Goal: Task Accomplishment & Management: Use online tool/utility

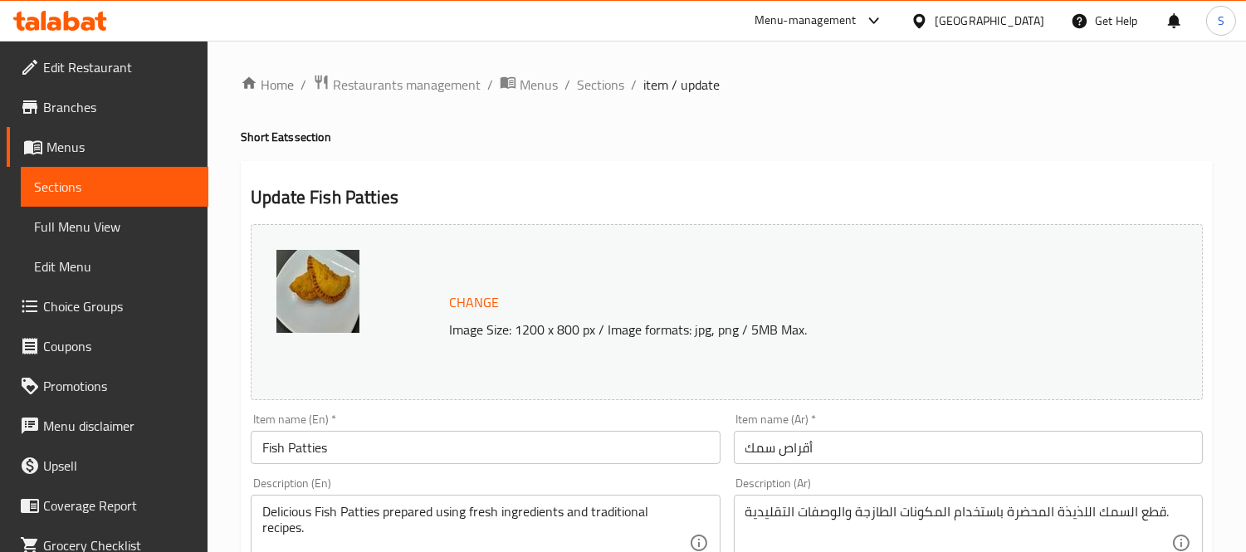
click at [770, 438] on input "أقراص سمك" at bounding box center [968, 447] width 469 height 33
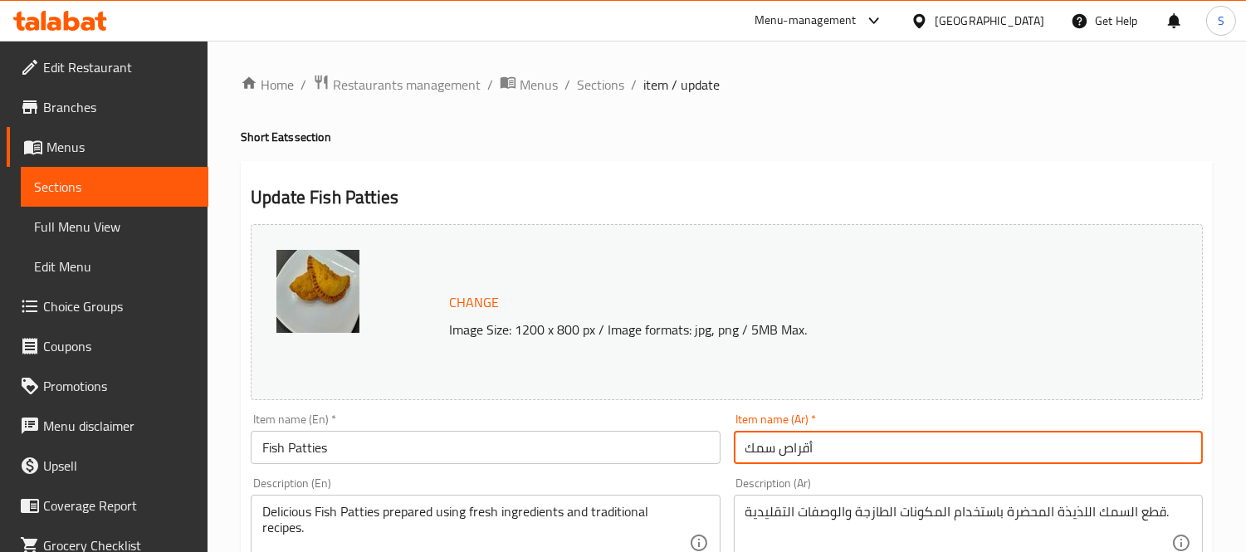
click at [770, 438] on input "أقراص سمك" at bounding box center [968, 447] width 469 height 33
paste input "قطع ال"
type input "قطع السمك"
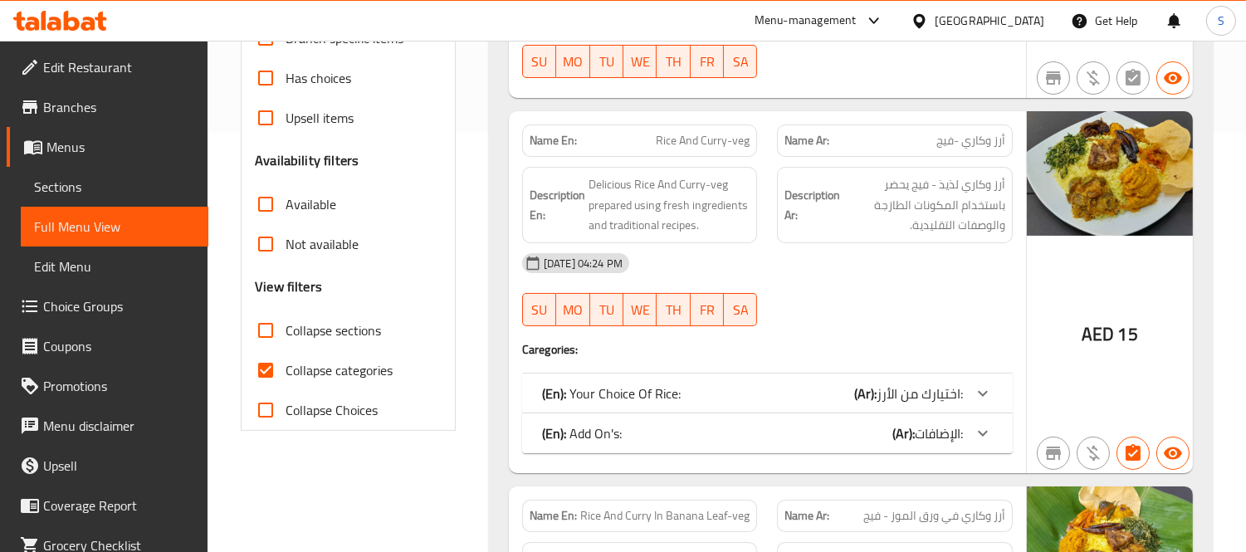
scroll to position [461, 0]
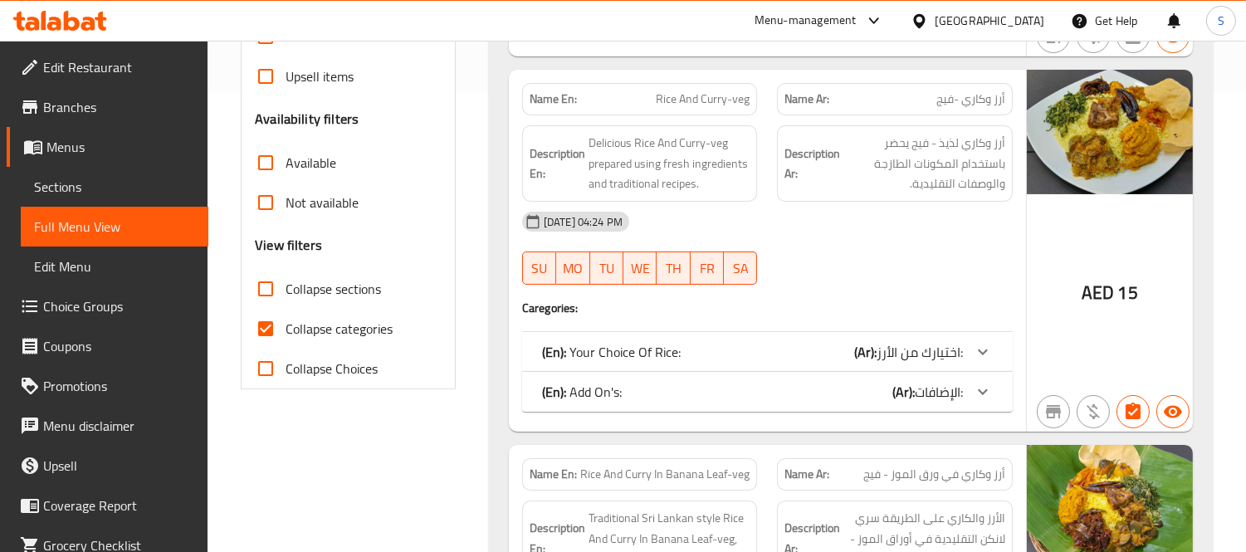
drag, startPoint x: 359, startPoint y: 329, endPoint x: 552, endPoint y: 281, distance: 199.3
click at [359, 329] on span "Collapse categories" at bounding box center [339, 329] width 107 height 20
click at [286, 329] on input "Collapse categories" at bounding box center [266, 329] width 40 height 40
checkbox input "false"
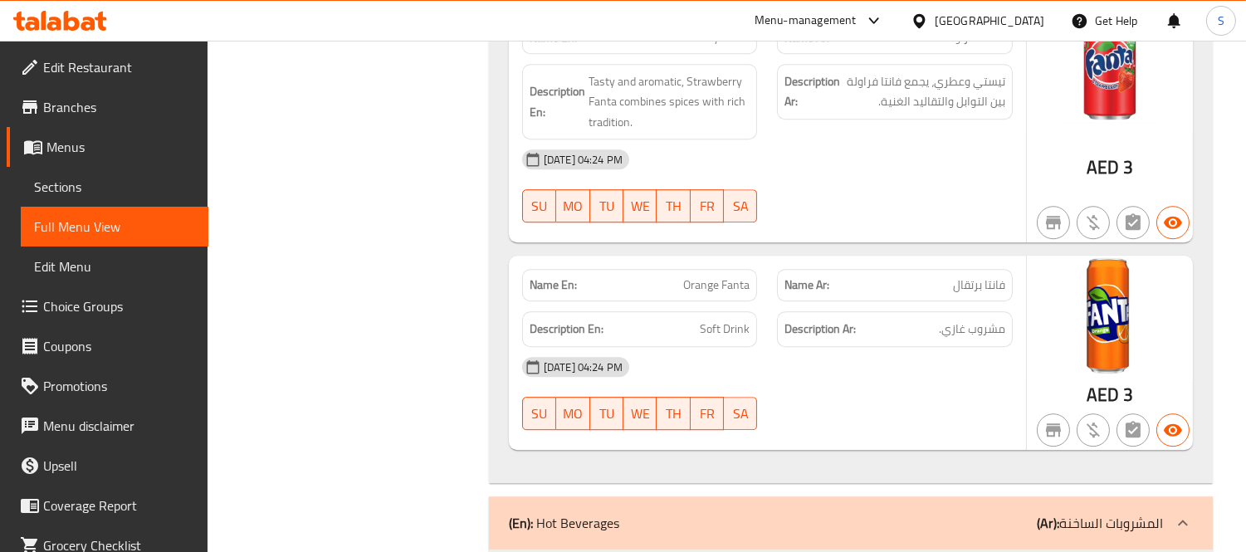
scroll to position [87213, 0]
